Goal: Task Accomplishment & Management: Use online tool/utility

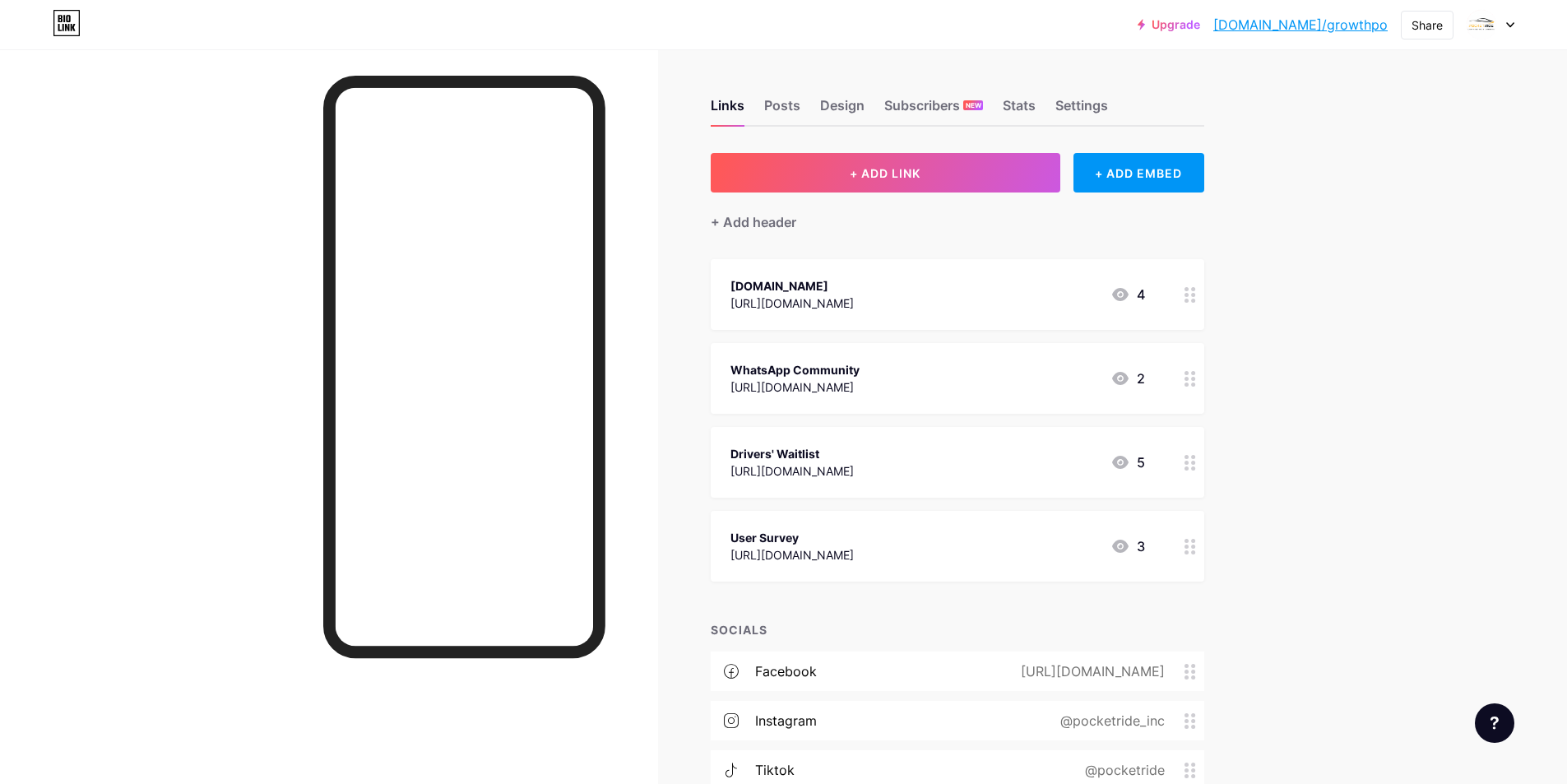
click at [778, 549] on div "[URL][DOMAIN_NAME]" at bounding box center [792, 555] width 124 height 18
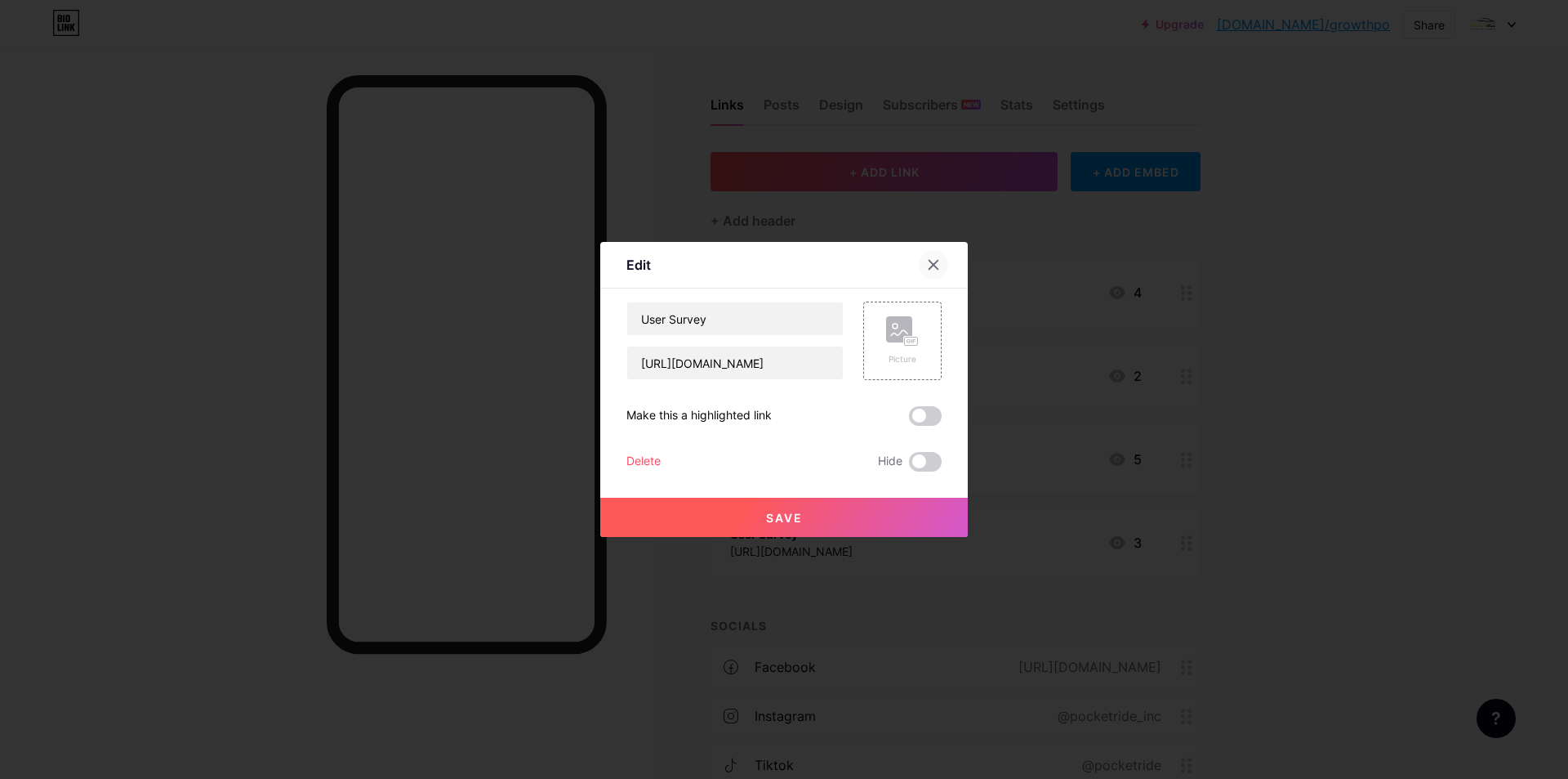
click at [931, 258] on icon at bounding box center [933, 265] width 14 height 14
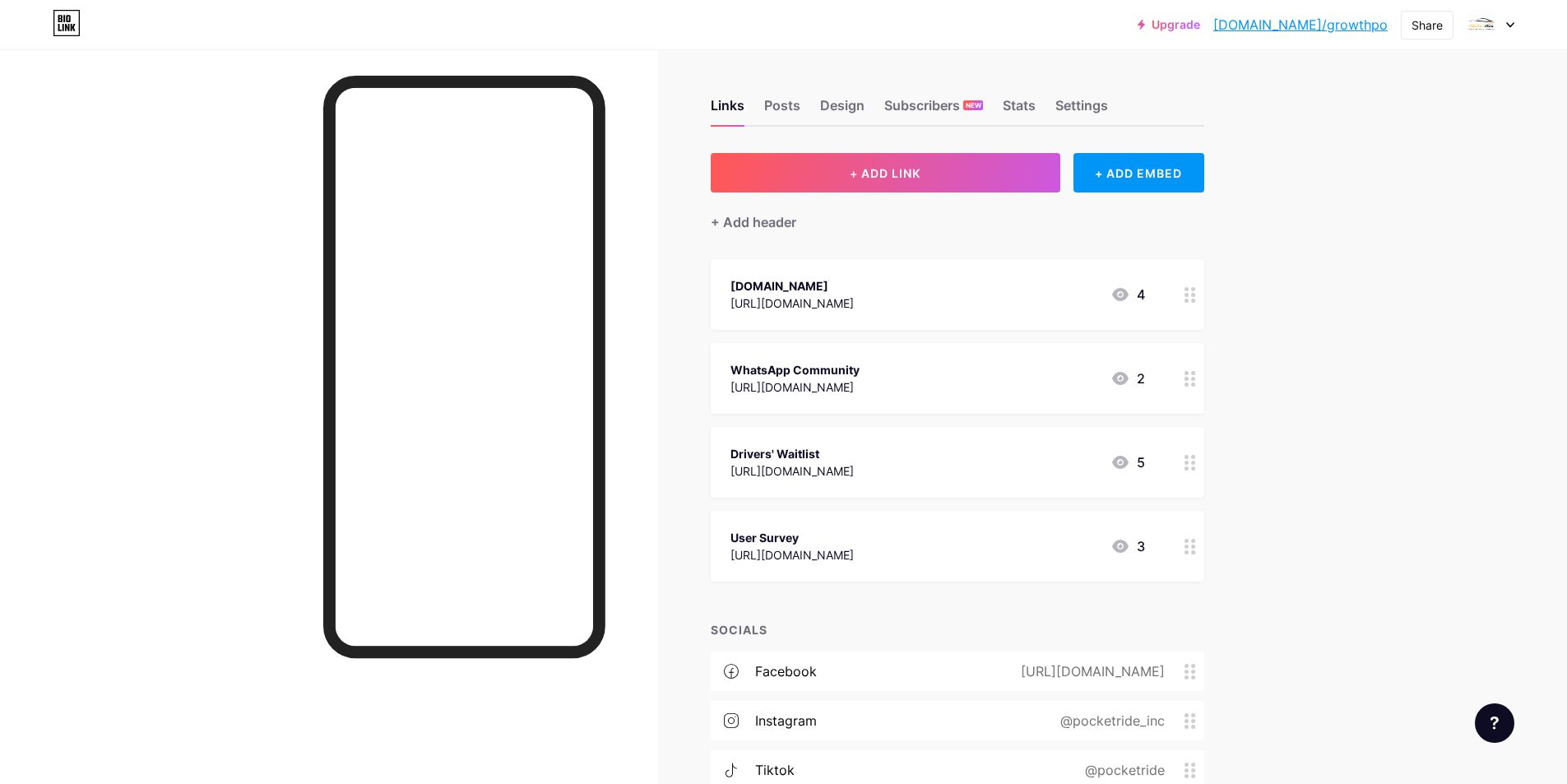
drag, startPoint x: 737, startPoint y: 386, endPoint x: 1060, endPoint y: 388, distance: 323.0
click at [1060, 388] on div "WhatsApp Community [URL][DOMAIN_NAME] 2" at bounding box center [938, 378] width 415 height 38
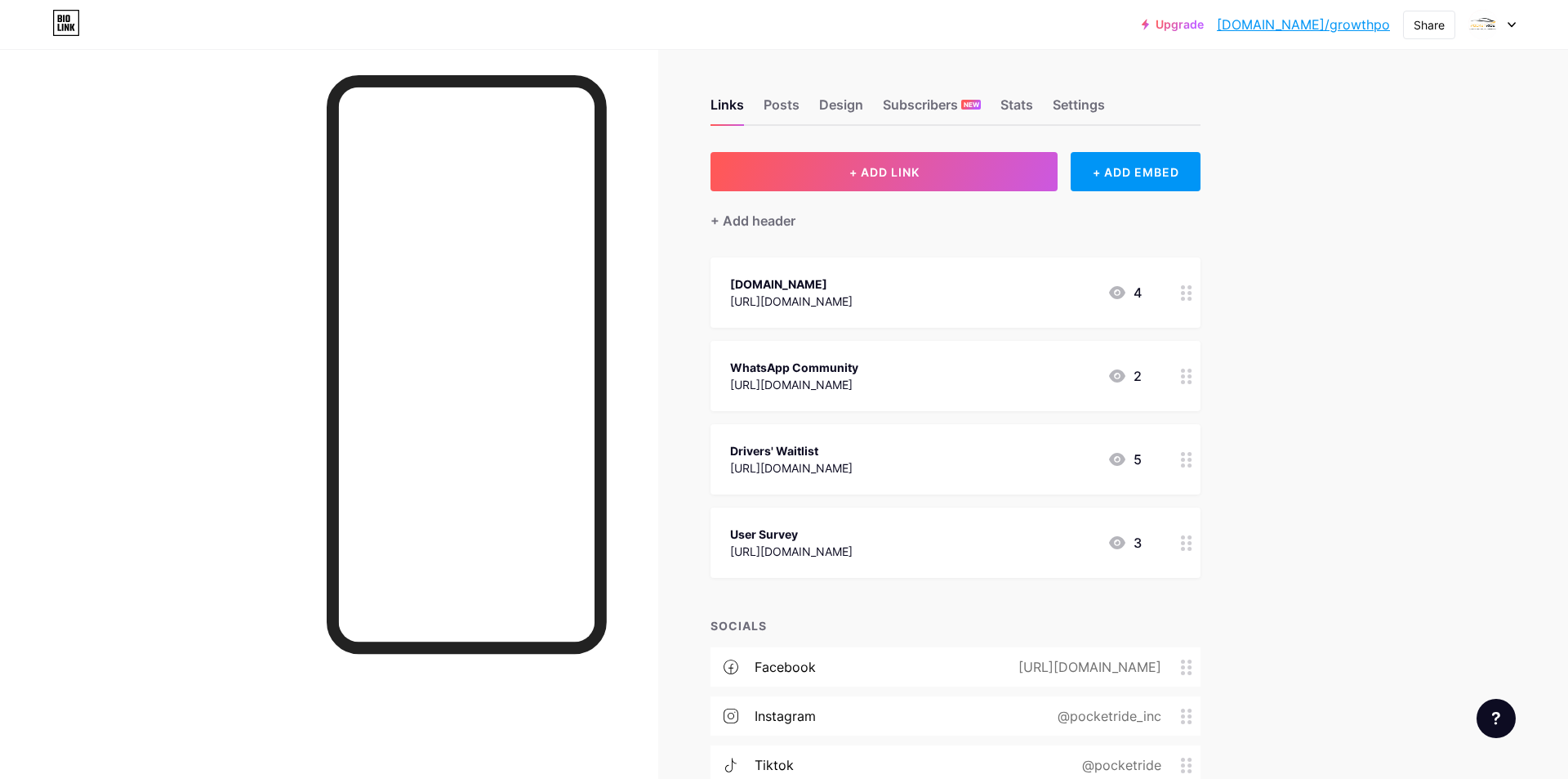
copy div "[URL][DOMAIN_NAME]"
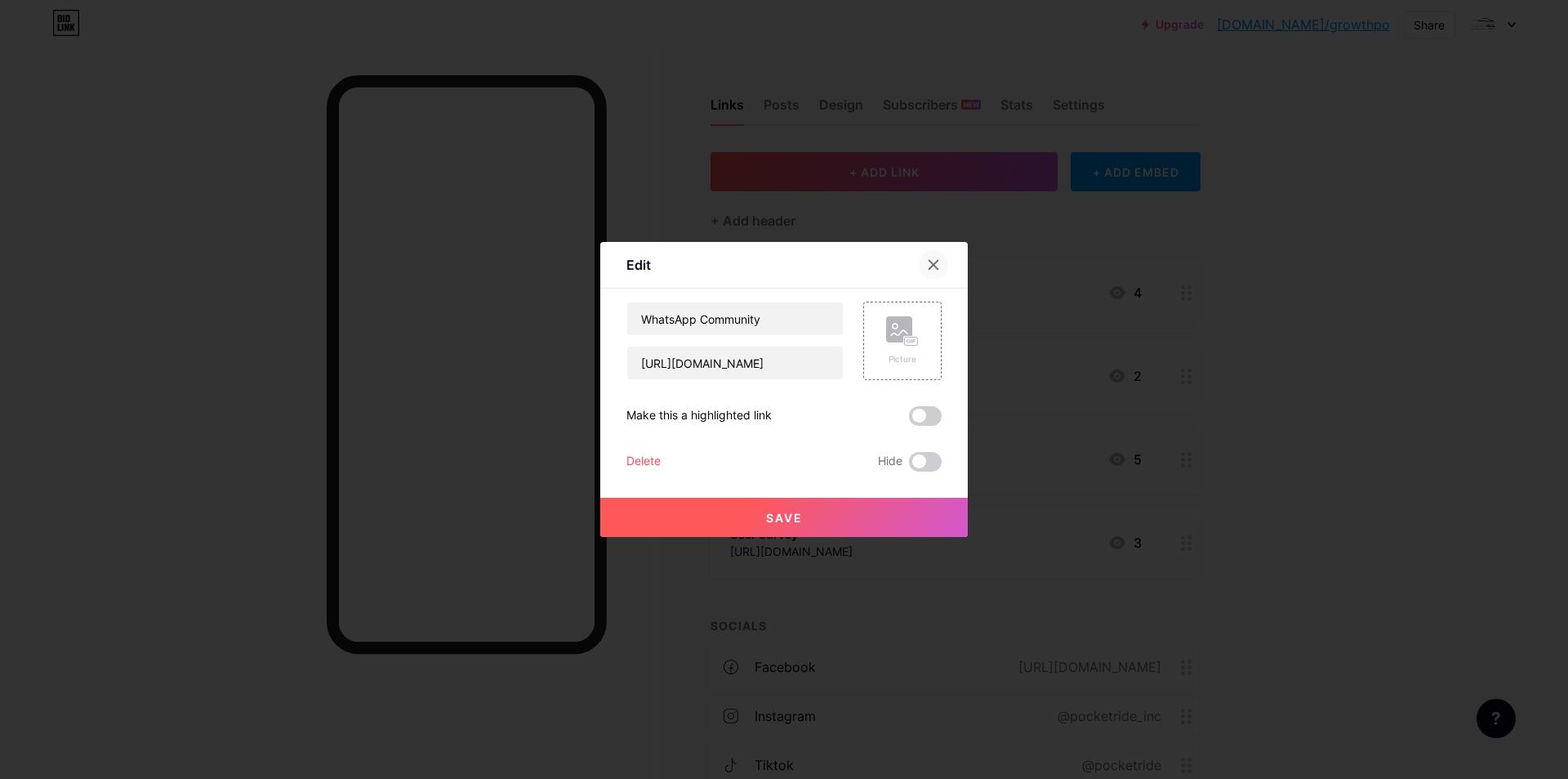
click at [927, 265] on icon at bounding box center [933, 265] width 14 height 14
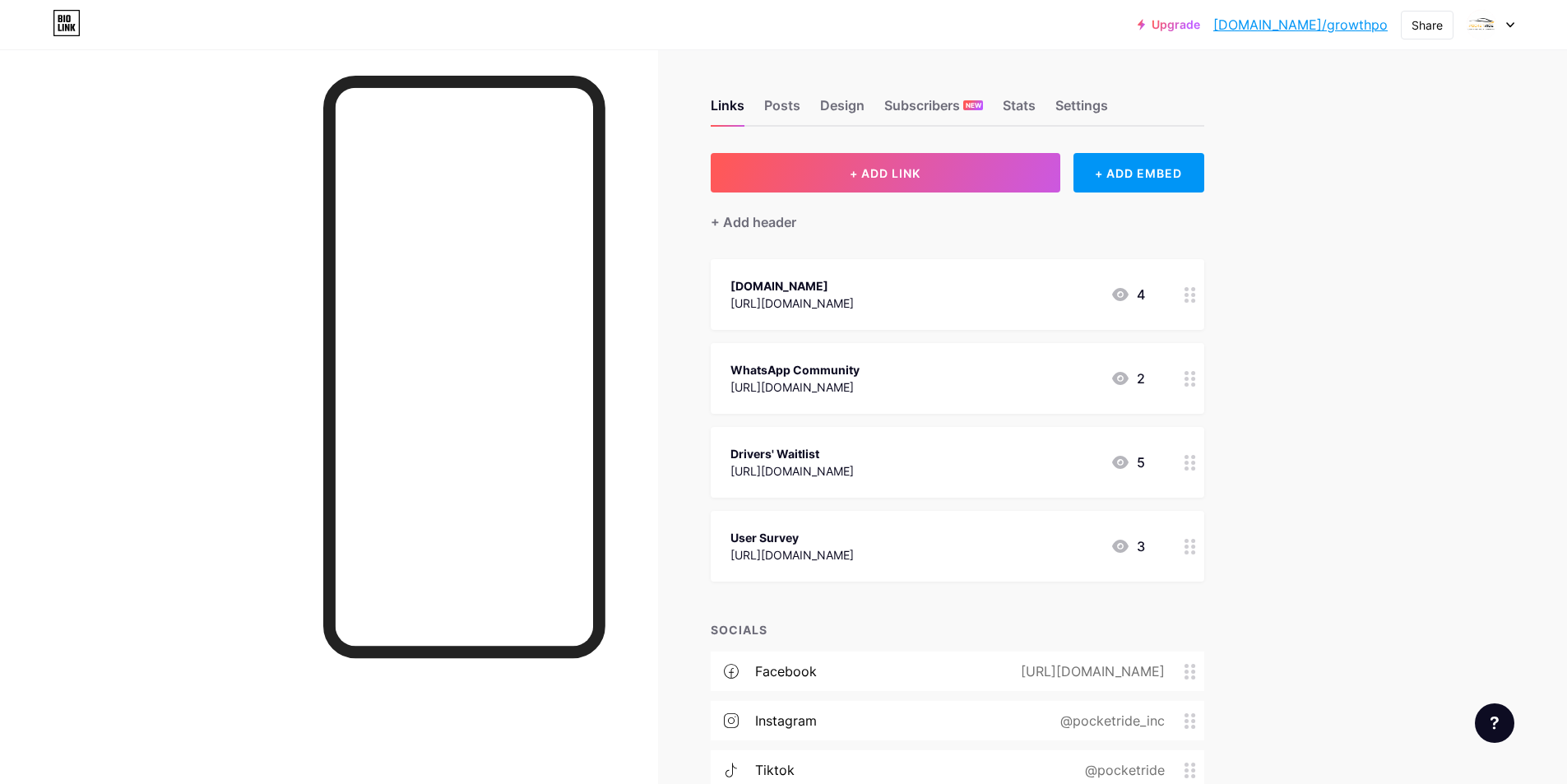
drag, startPoint x: 722, startPoint y: 378, endPoint x: 1044, endPoint y: 387, distance: 322.1
click at [1044, 387] on div "WhatsApp Community [URL][DOMAIN_NAME] 2" at bounding box center [957, 378] width 494 height 71
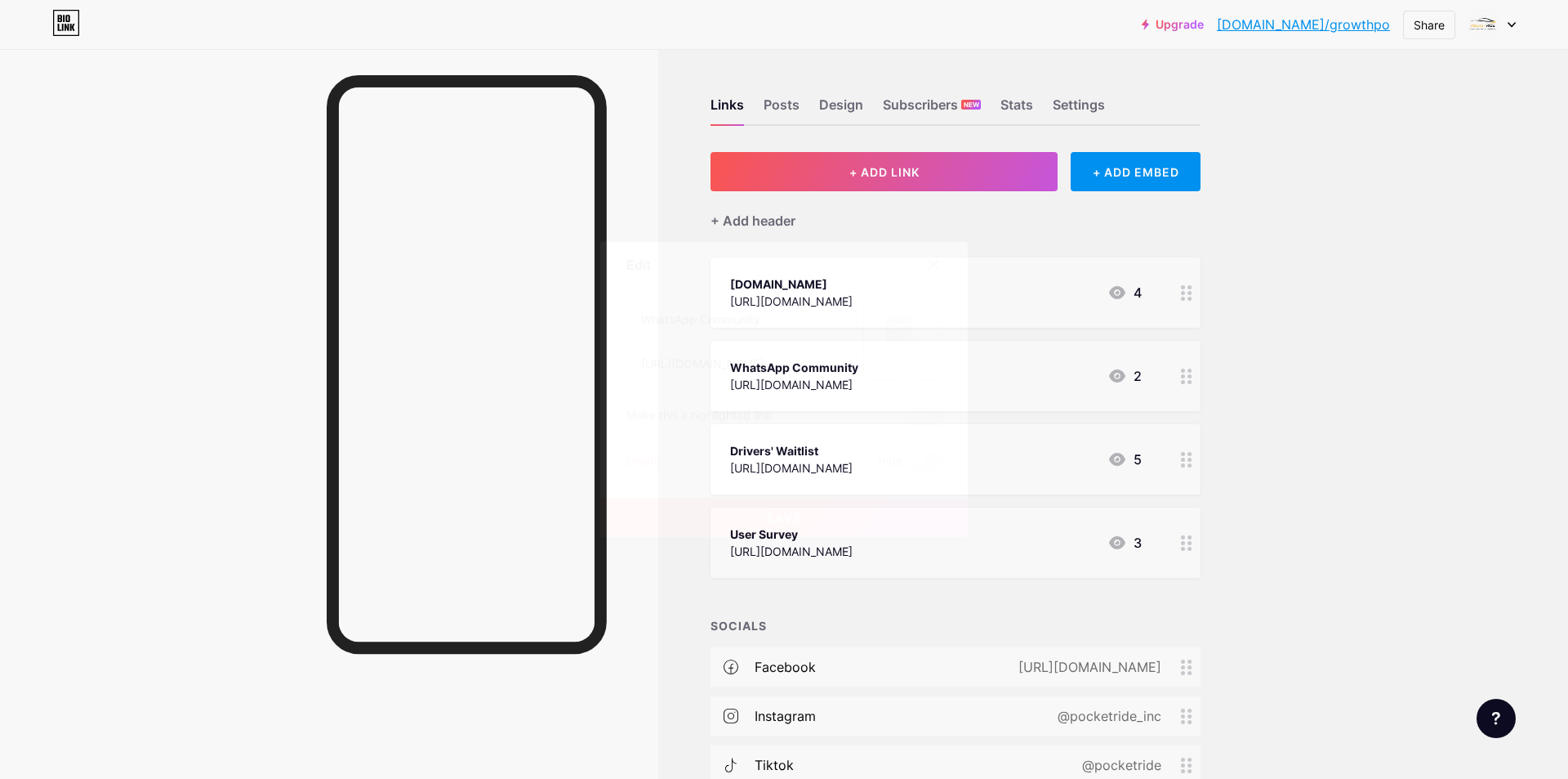
copy div "[URL][DOMAIN_NAME]"
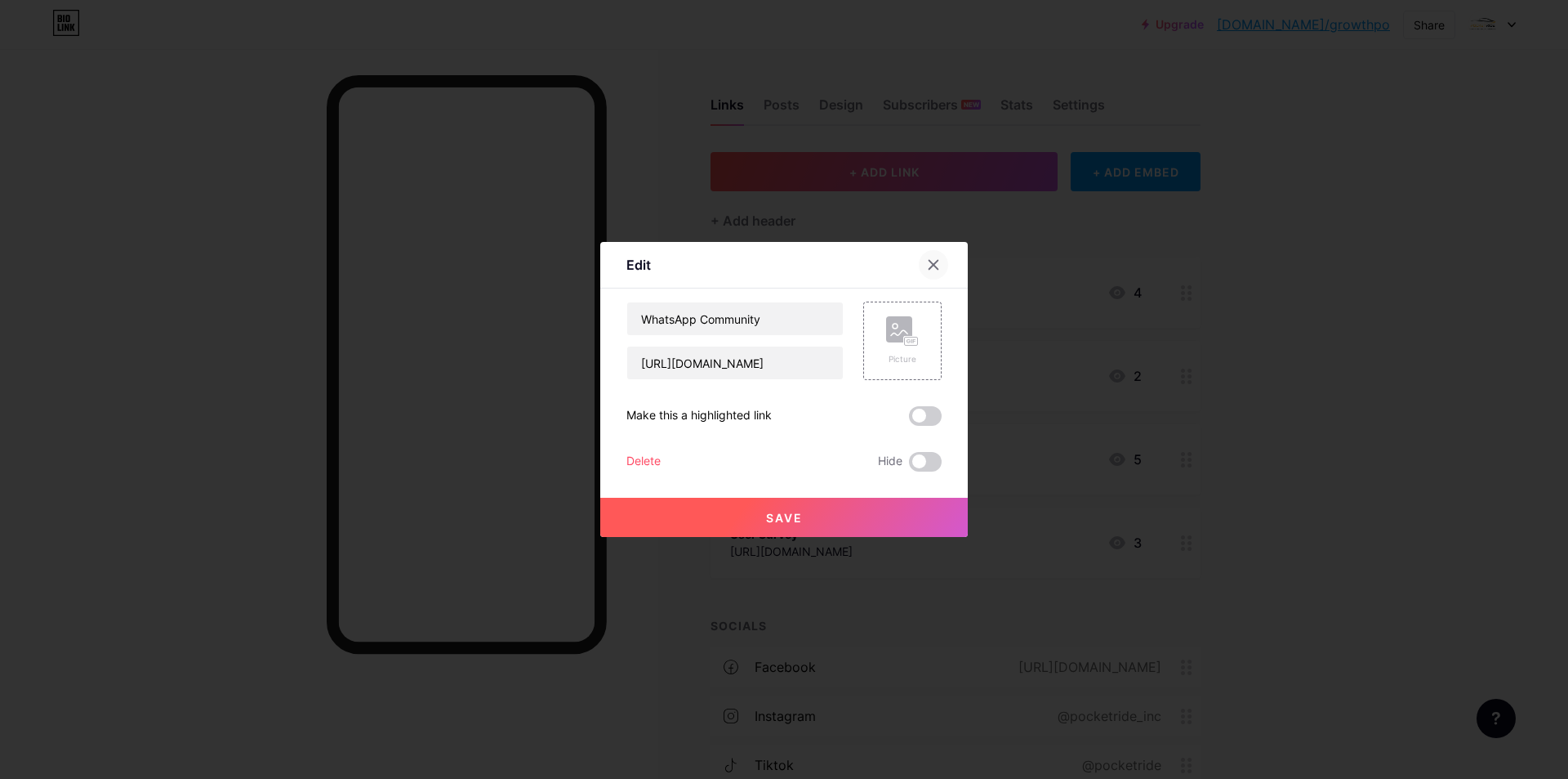
click at [927, 268] on icon at bounding box center [933, 265] width 14 height 14
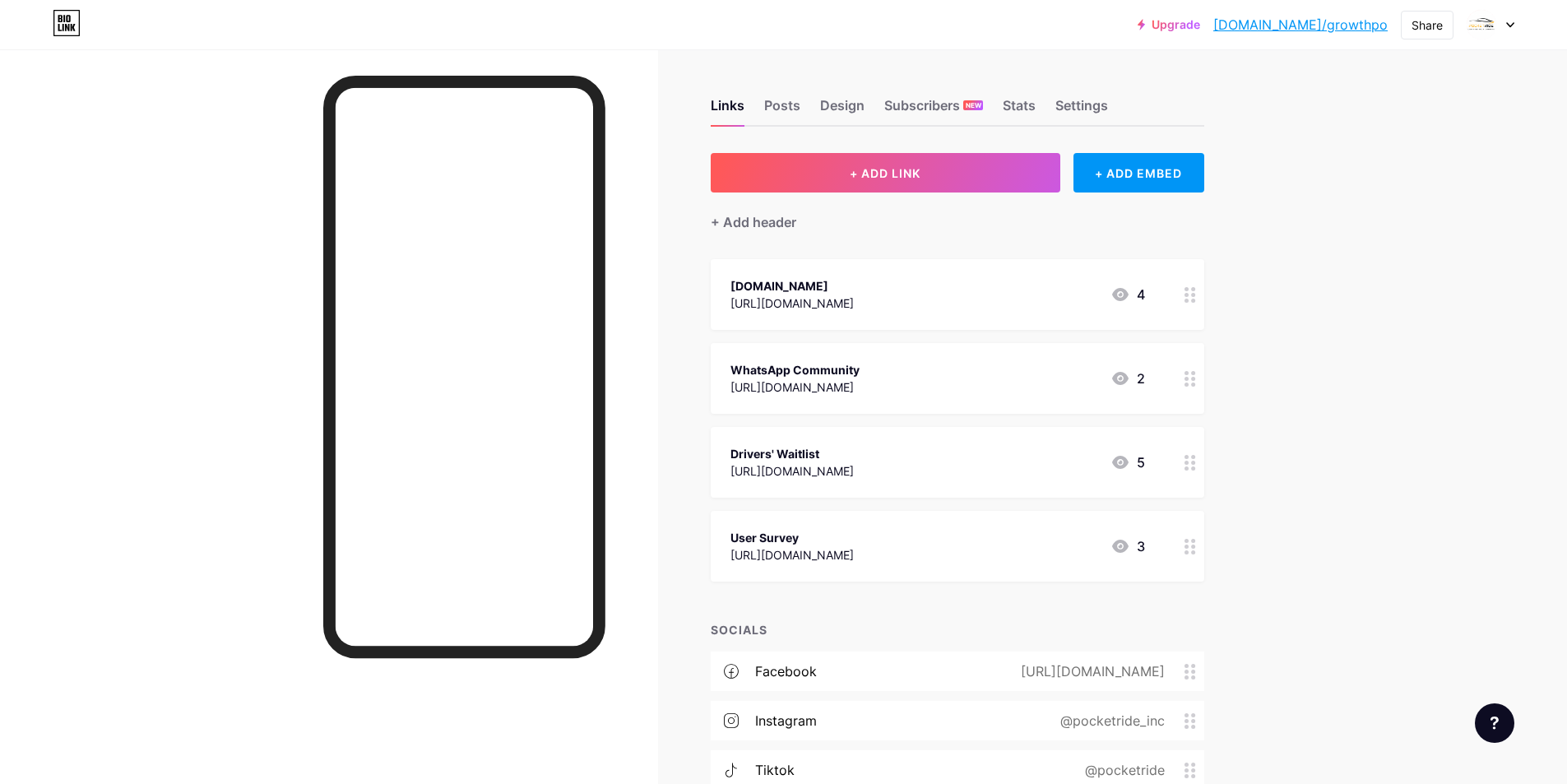
click at [1204, 544] on div at bounding box center [1190, 545] width 28 height 71
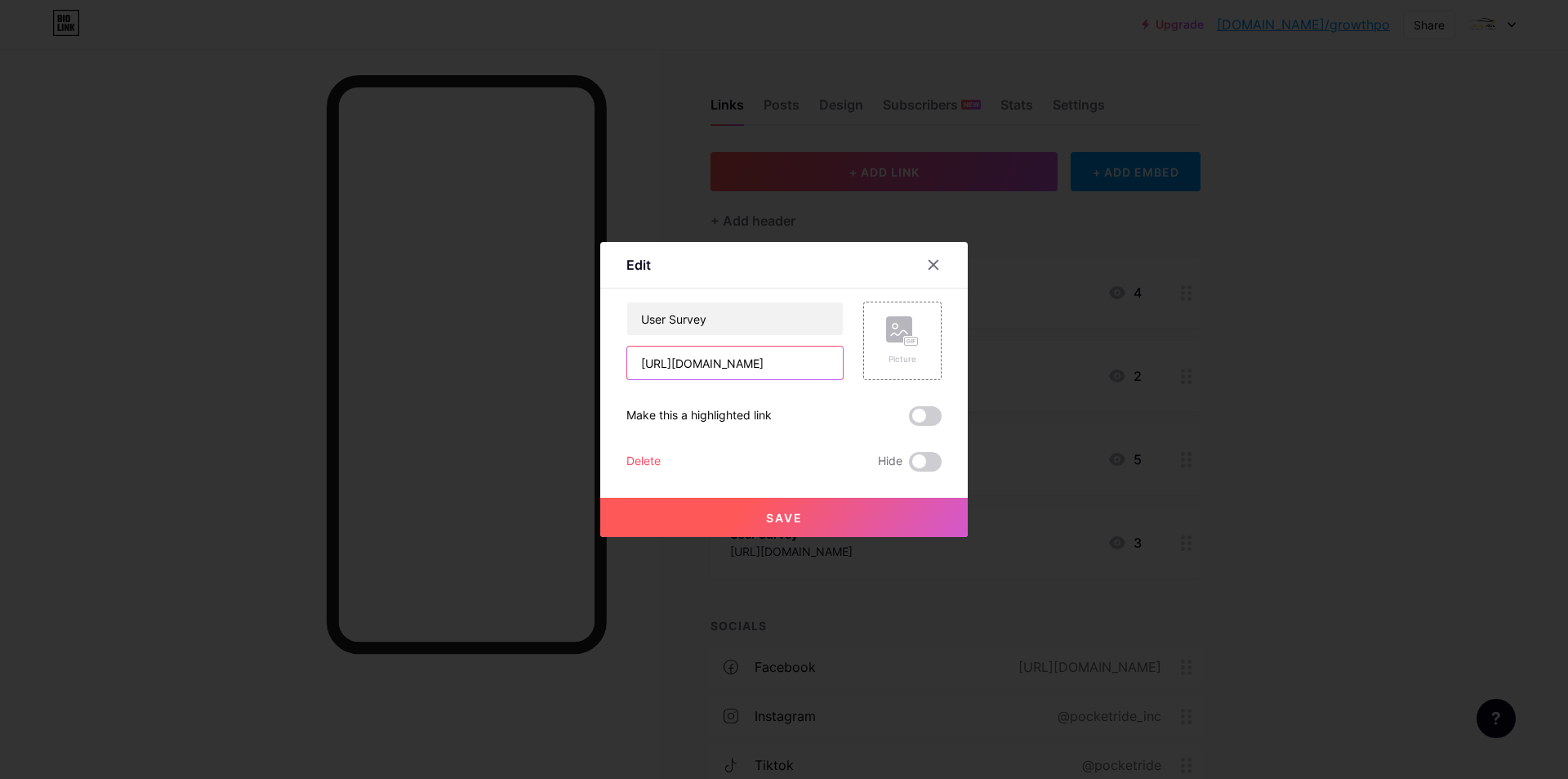
drag, startPoint x: 803, startPoint y: 370, endPoint x: 602, endPoint y: 359, distance: 201.3
click at [602, 359] on div "Edit Content YouTube Play YouTube video without leaving your page. ADD Vimeo Pl…" at bounding box center [784, 389] width 368 height 295
paste input "[DOMAIN_NAME][URL]"
type input "[URL][DOMAIN_NAME]"
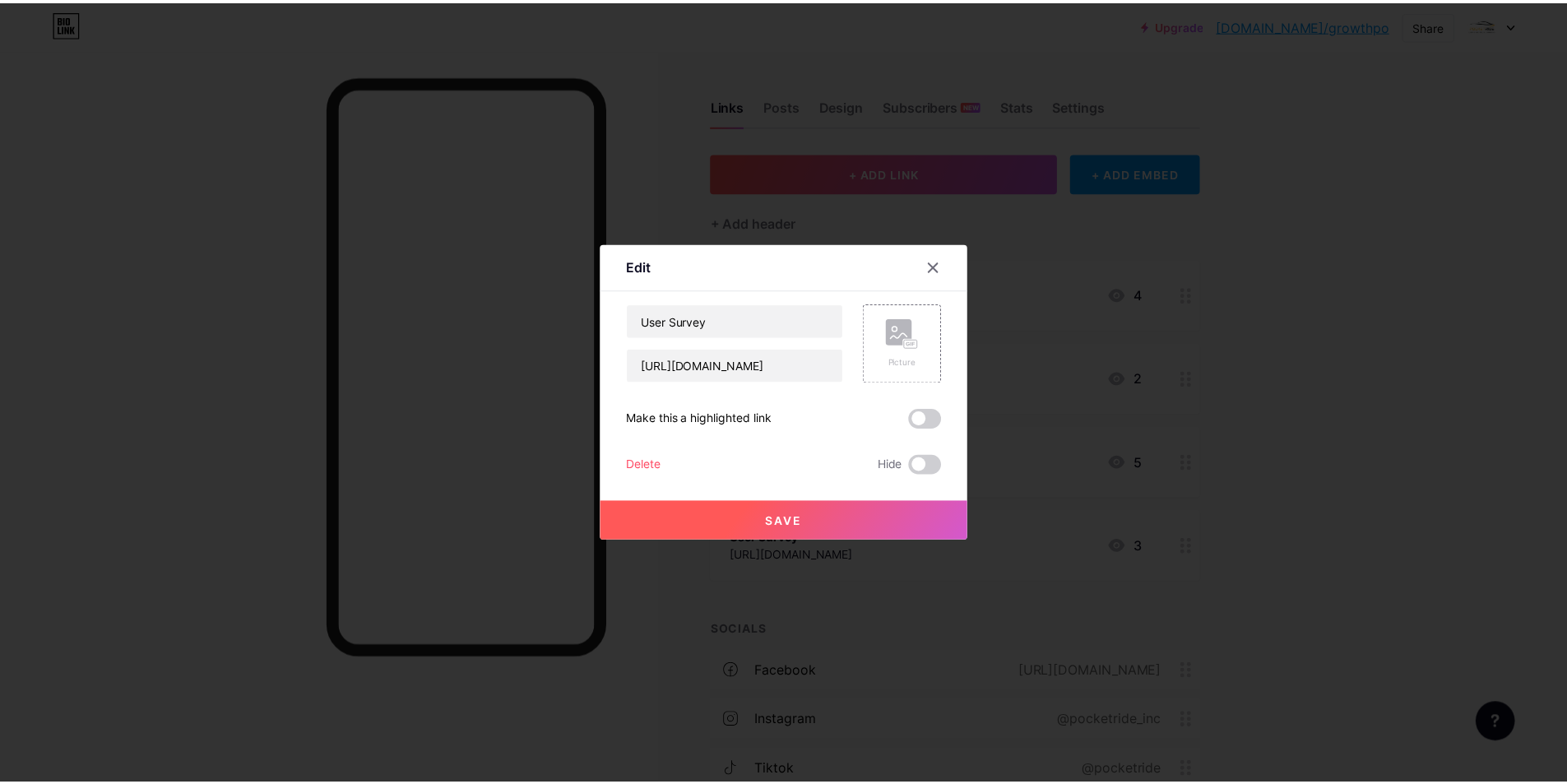
scroll to position [0, 0]
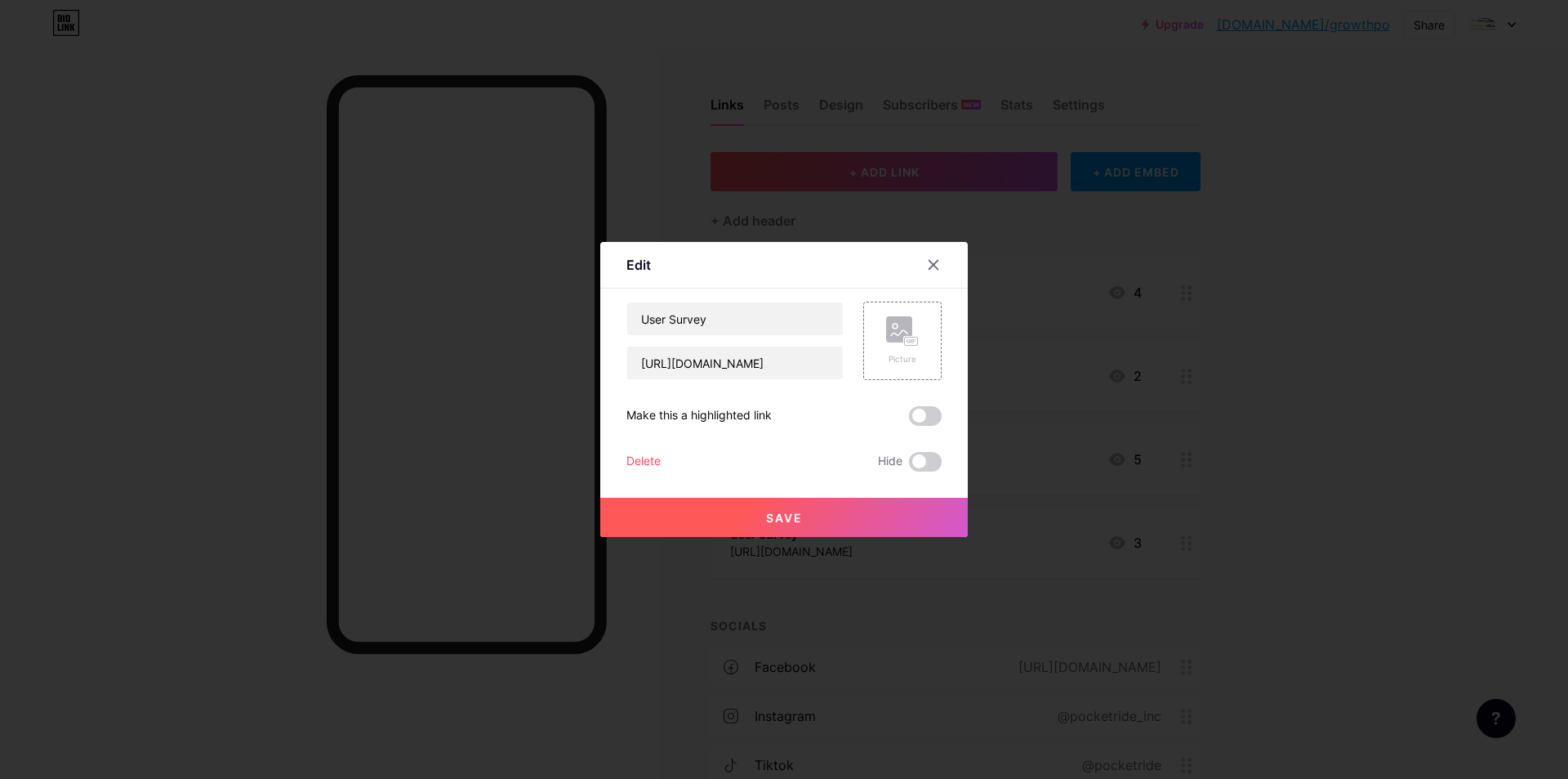
click at [779, 514] on span "Save" at bounding box center [784, 518] width 37 height 14
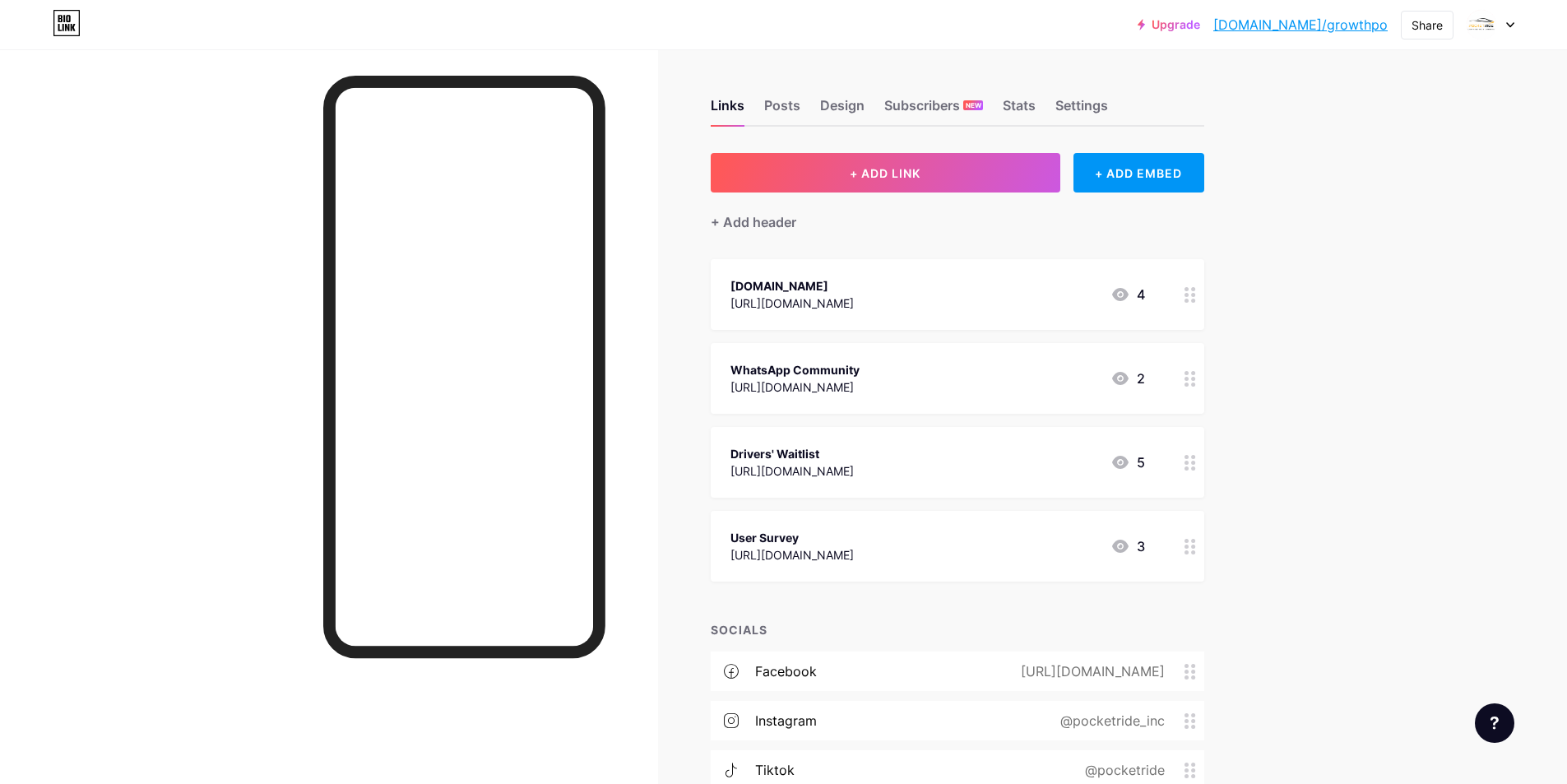
click at [219, 85] on div at bounding box center [328, 441] width 658 height 784
